Goal: Task Accomplishment & Management: Use online tool/utility

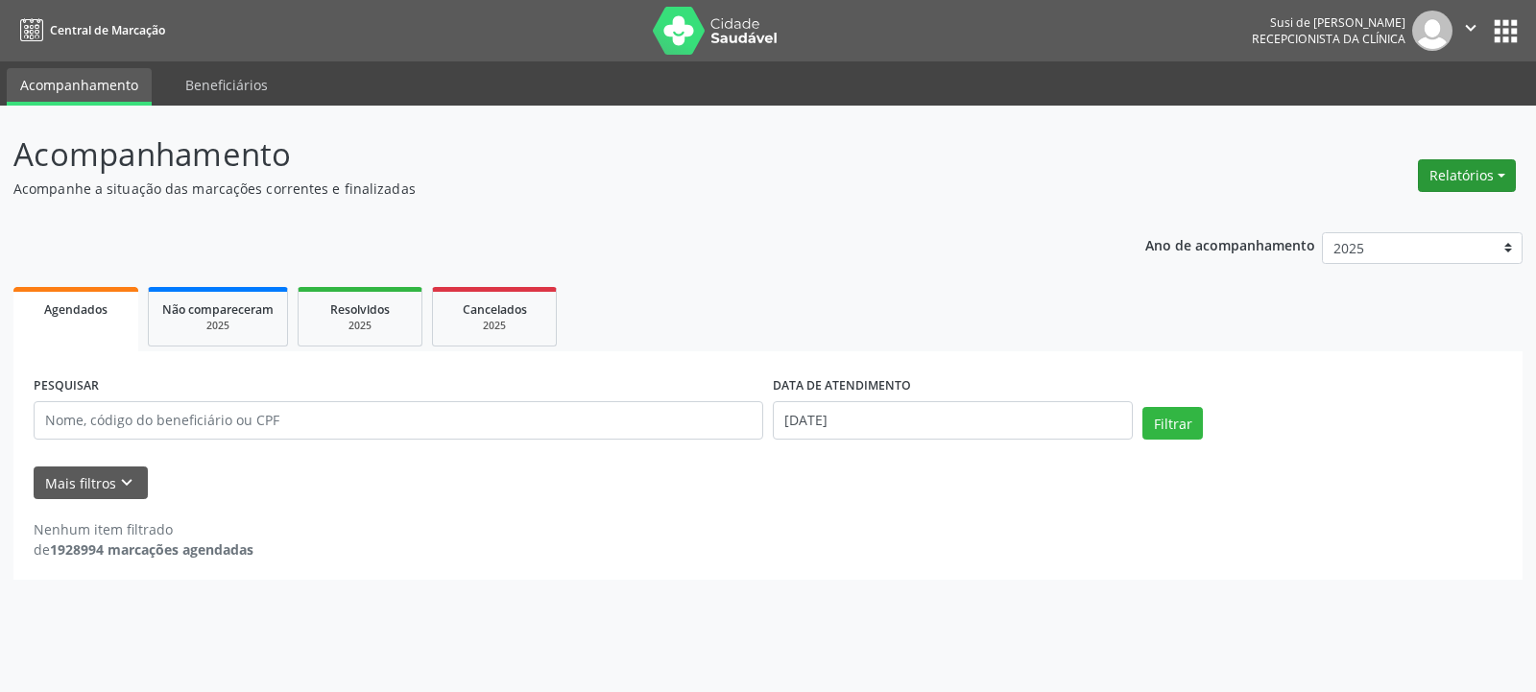
click at [1453, 176] on button "Relatórios" at bounding box center [1466, 175] width 98 height 33
click at [1403, 220] on link "Agendamentos" at bounding box center [1413, 216] width 206 height 27
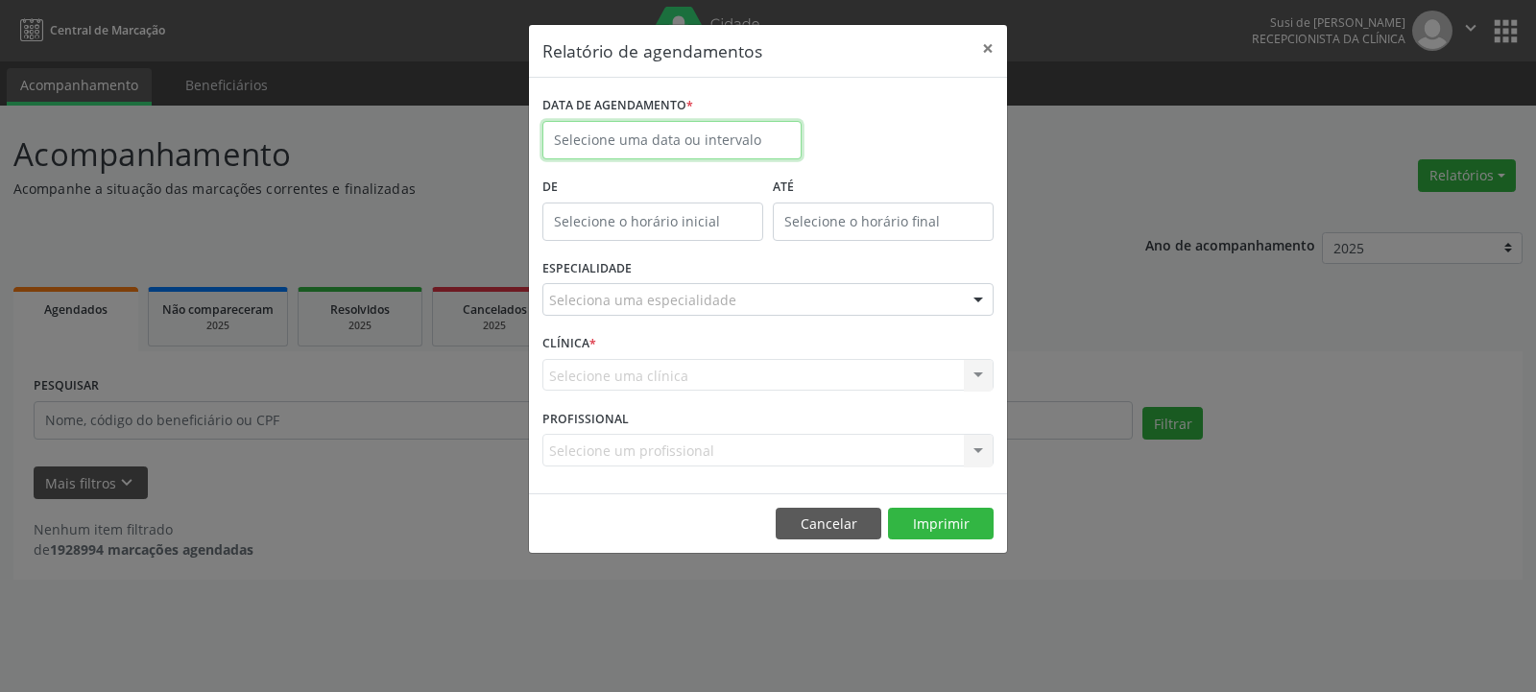
click at [728, 140] on input "text" at bounding box center [671, 140] width 259 height 38
click at [1138, 358] on div "Relatório de agendamentos × DATA DE AGENDAMENTO * De ATÉ ESPECIALIDADE Selecion…" at bounding box center [768, 346] width 1536 height 692
click at [836, 511] on button "Cancelar" at bounding box center [828, 524] width 106 height 33
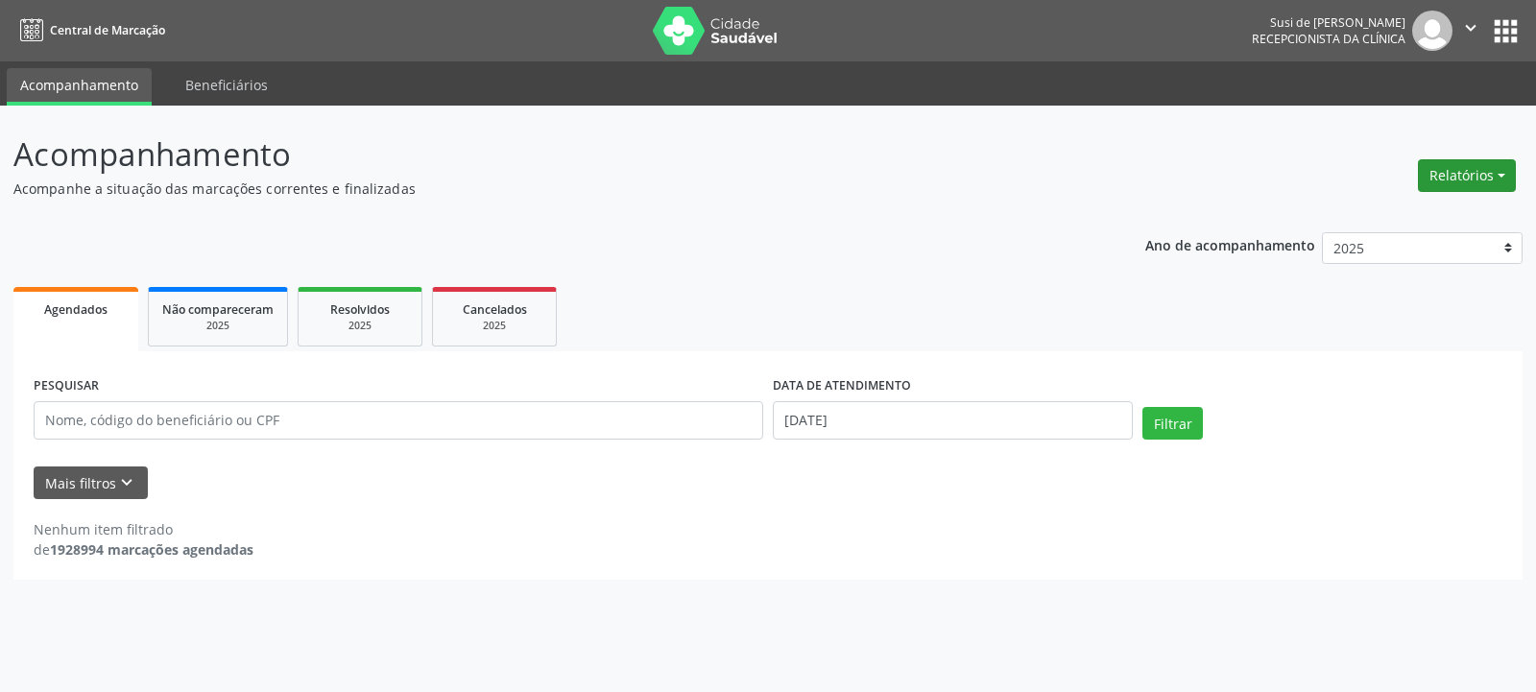
click at [1487, 179] on button "Relatórios" at bounding box center [1466, 175] width 98 height 33
click at [1395, 216] on link "Agendamentos" at bounding box center [1413, 216] width 206 height 27
select select "8"
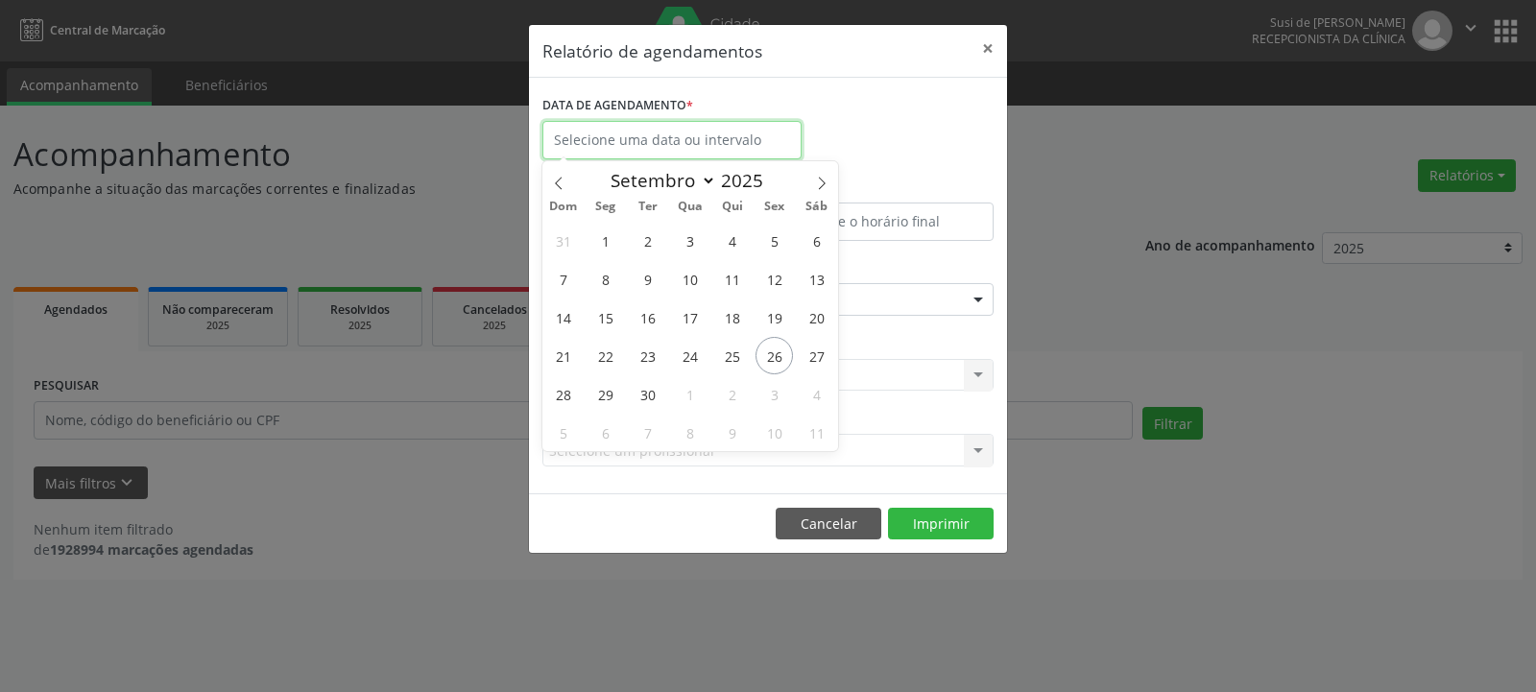
click at [726, 147] on input "text" at bounding box center [671, 140] width 259 height 38
click at [607, 397] on span "29" at bounding box center [604, 393] width 37 height 37
type input "[DATE]"
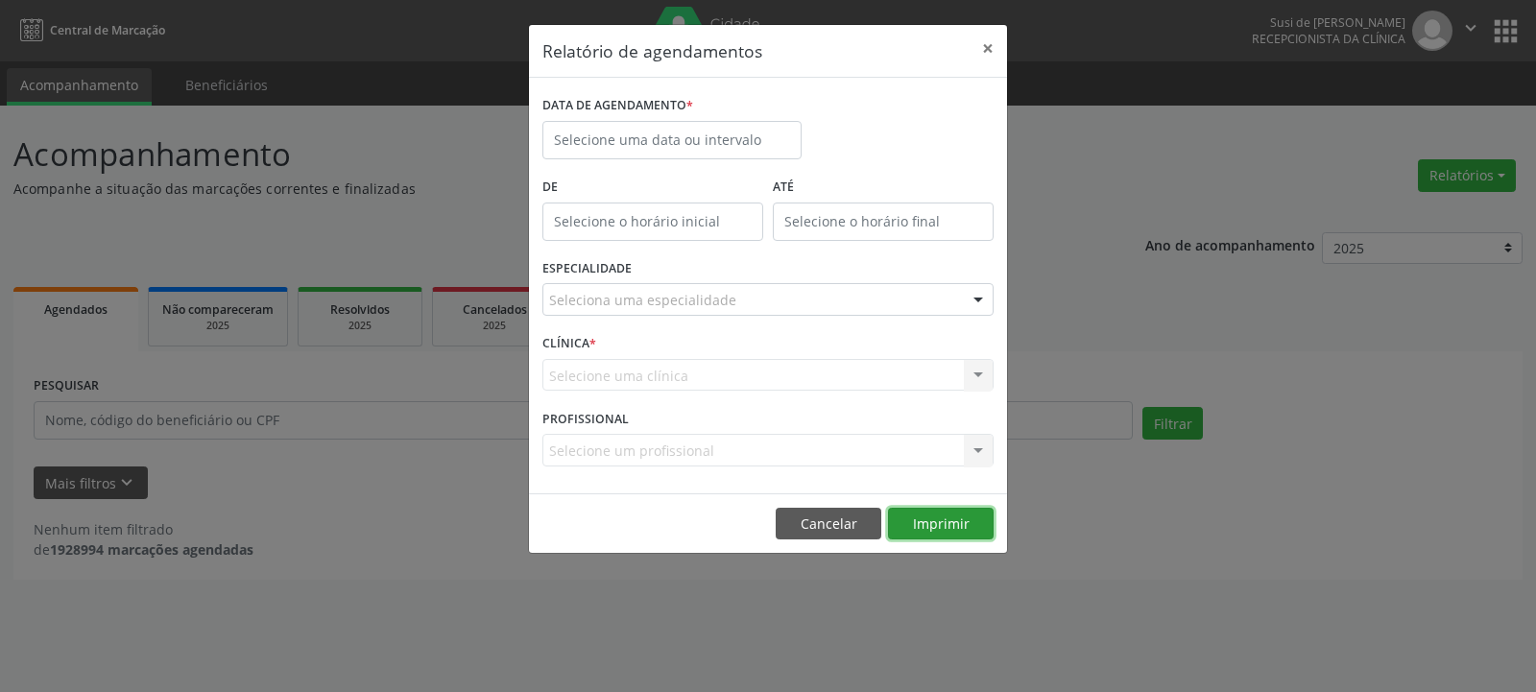
click at [942, 517] on button "Imprimir" at bounding box center [941, 524] width 106 height 33
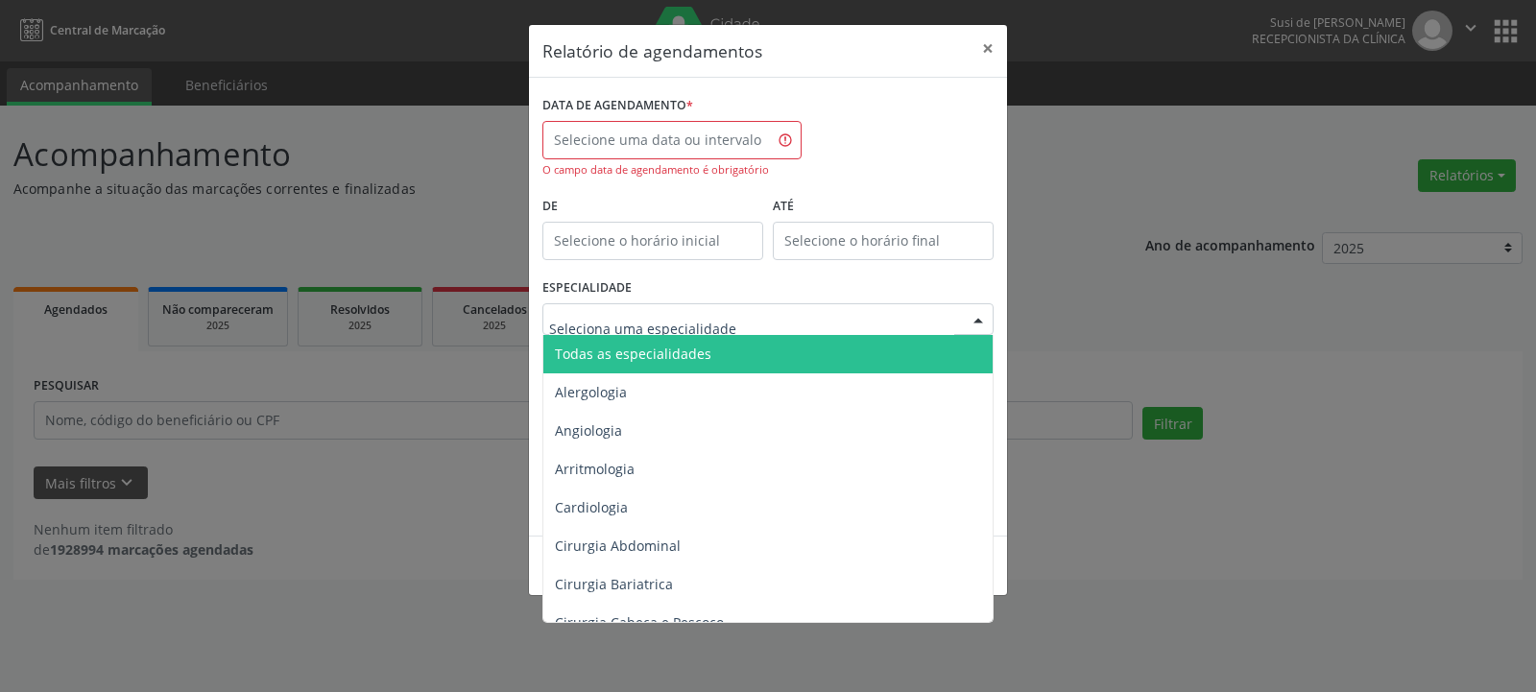
click at [643, 351] on span "Todas as especialidades" at bounding box center [633, 354] width 156 height 18
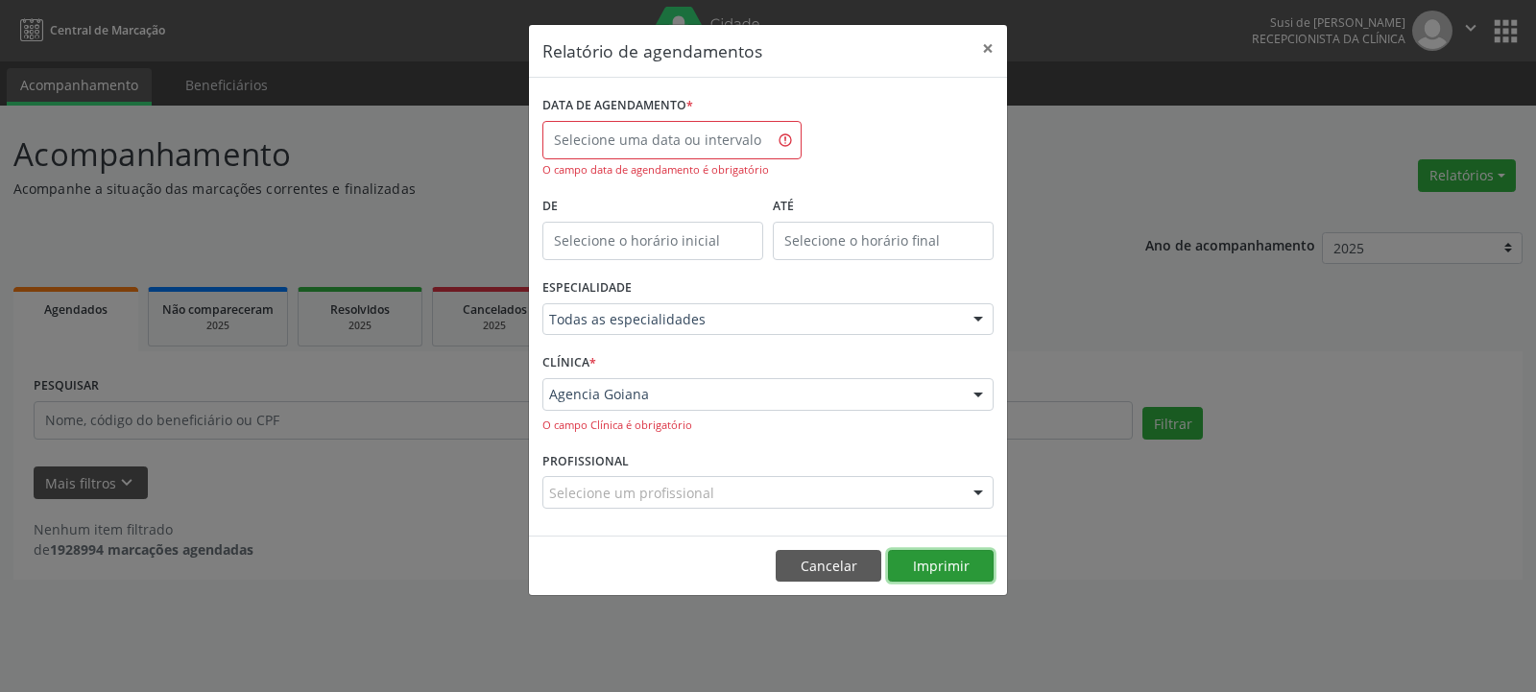
click at [940, 566] on button "Imprimir" at bounding box center [941, 566] width 106 height 33
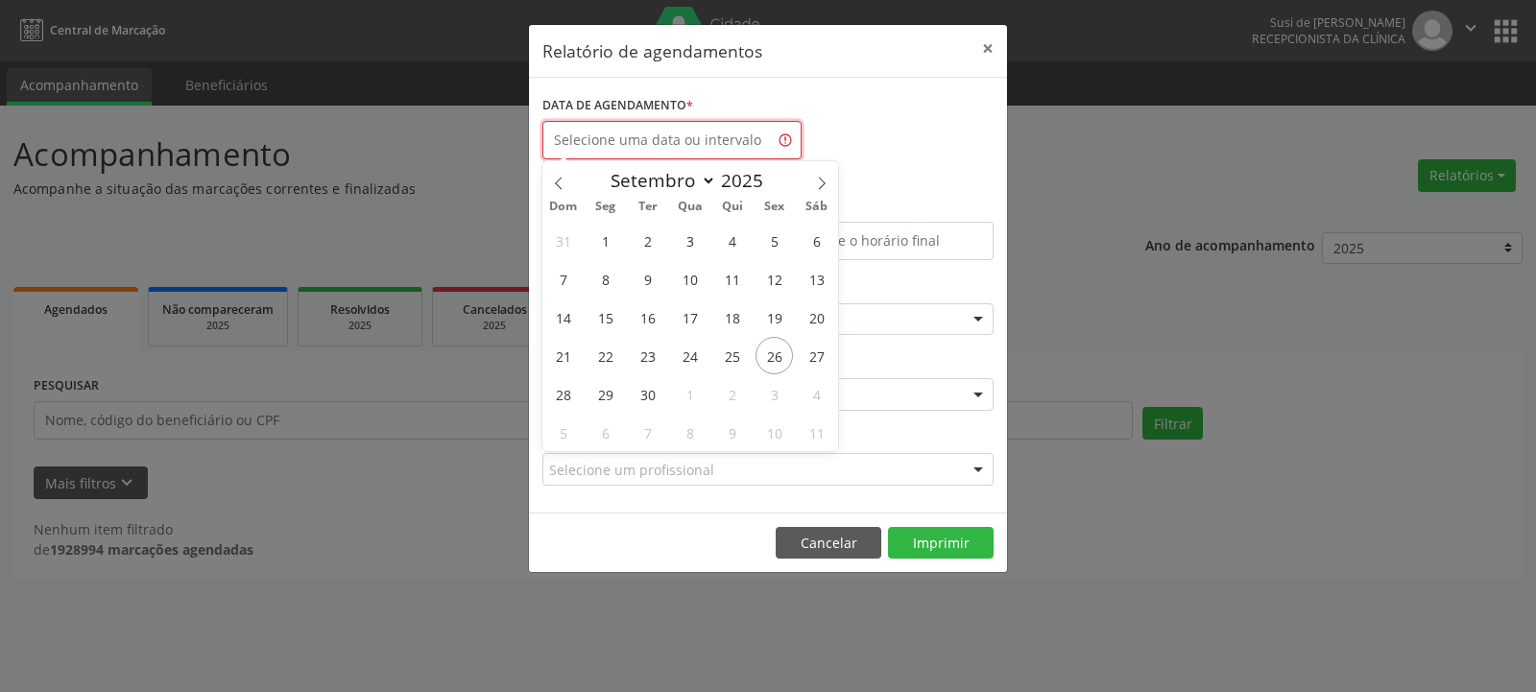
click at [671, 142] on input "text" at bounding box center [671, 140] width 259 height 38
click at [606, 392] on span "29" at bounding box center [604, 393] width 37 height 37
type input "[DATE]"
click at [606, 392] on span "29" at bounding box center [604, 393] width 37 height 37
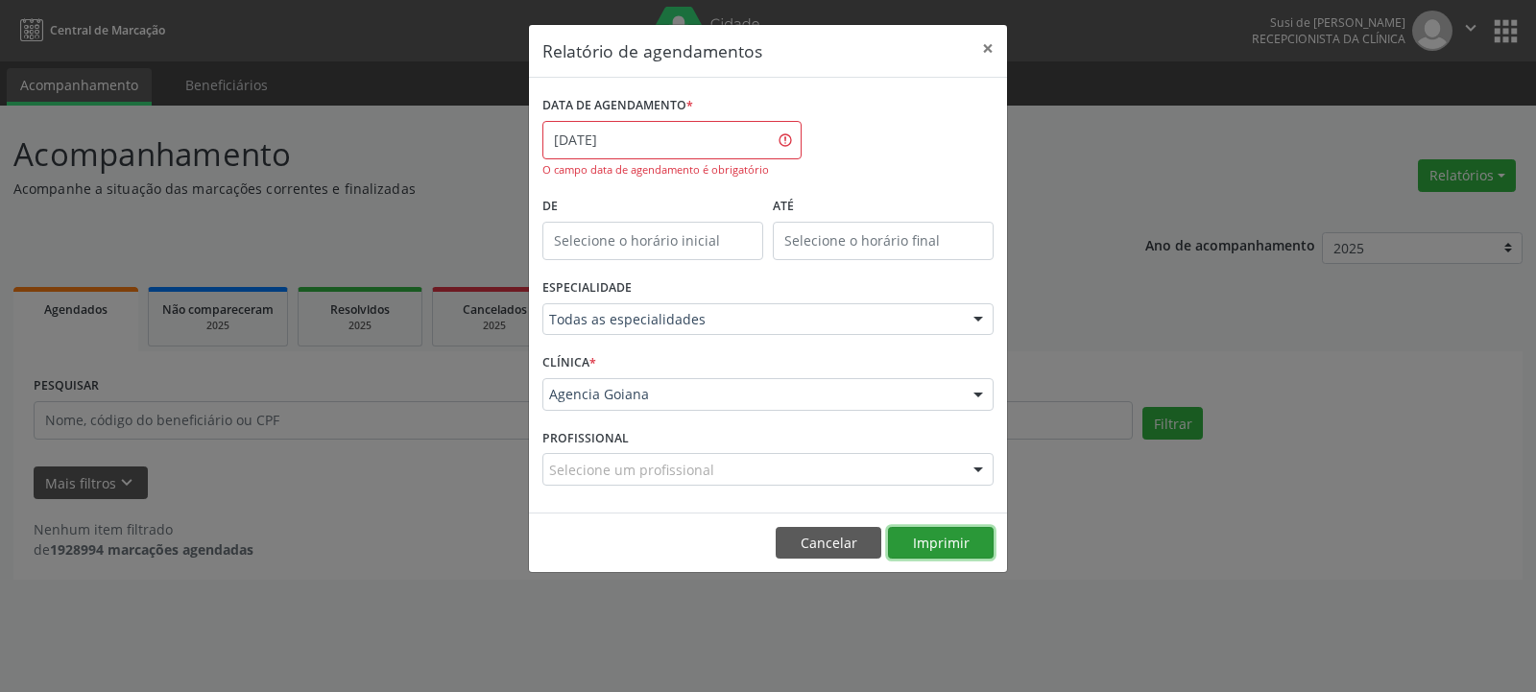
click at [957, 544] on button "Imprimir" at bounding box center [941, 543] width 106 height 33
